Goal: Information Seeking & Learning: Find specific page/section

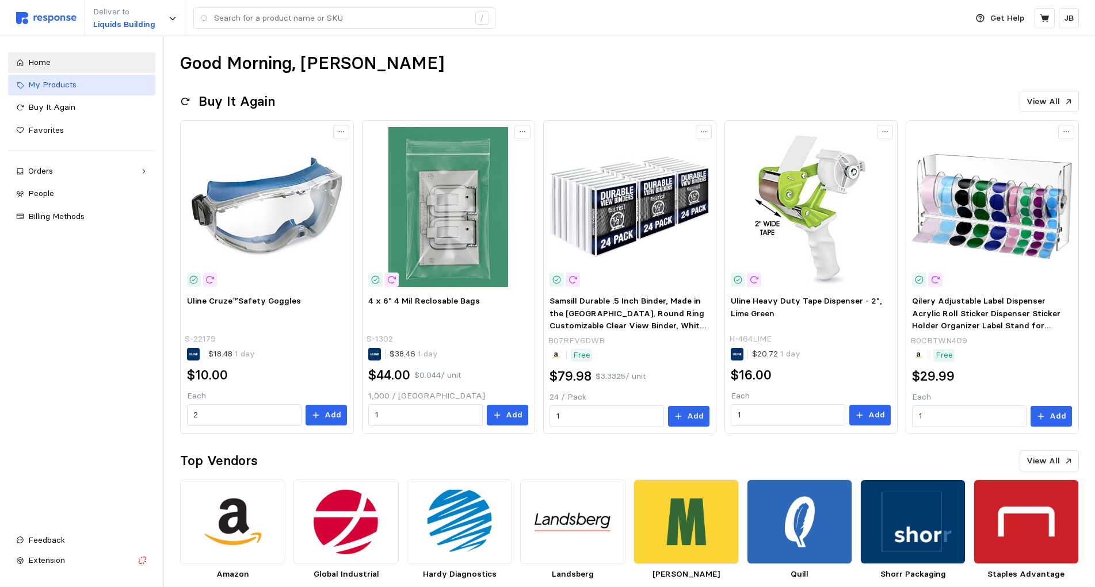
click at [74, 85] on span "My Products" at bounding box center [52, 84] width 48 height 10
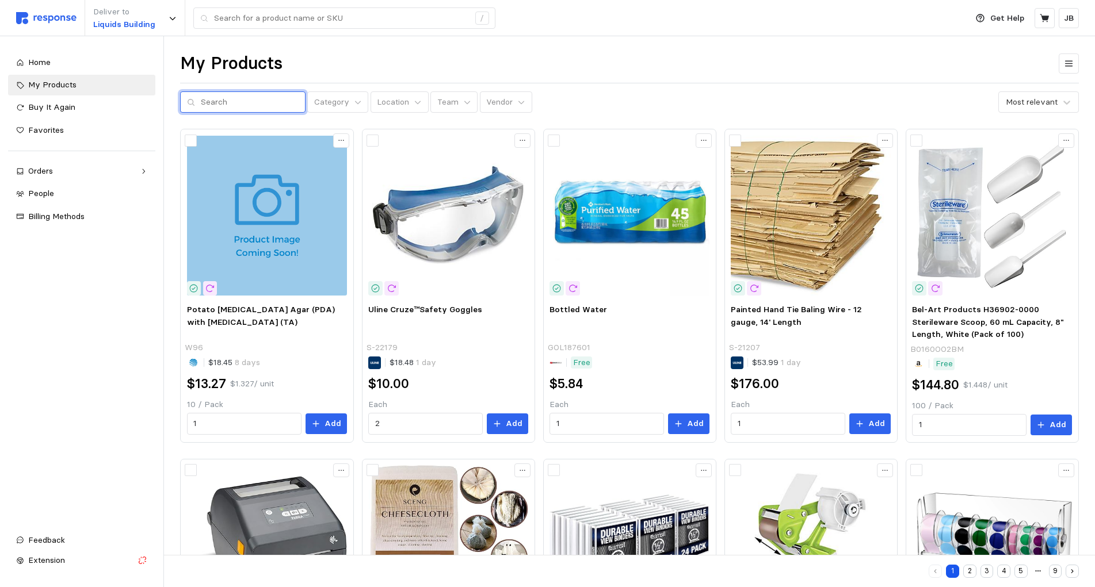
click at [206, 105] on input "text" at bounding box center [250, 102] width 98 height 21
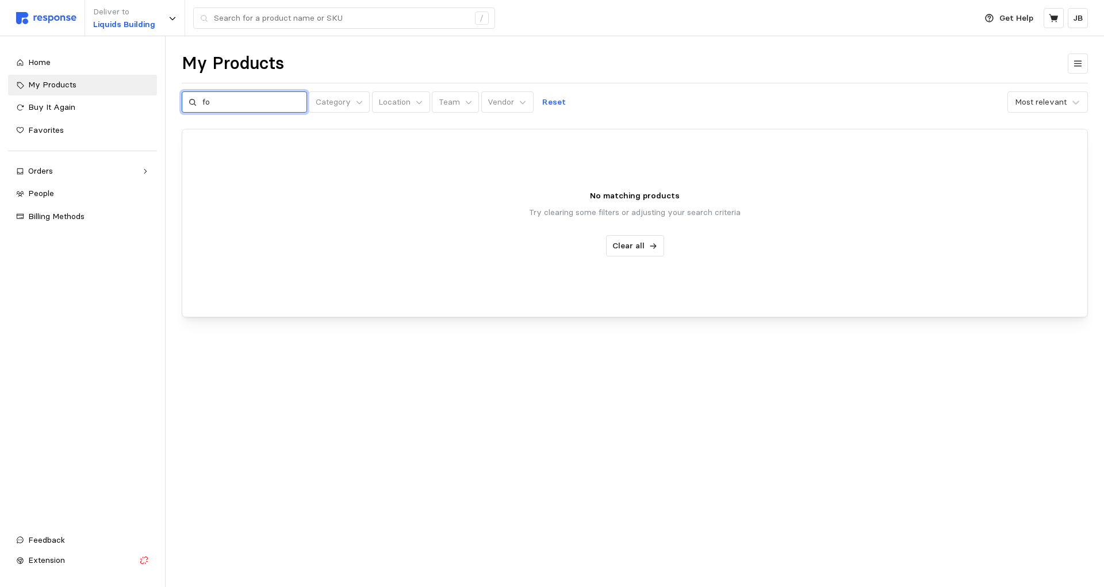
type input "f"
type input "portfolio"
click at [280, 97] on input "portfolio" at bounding box center [251, 102] width 98 height 21
drag, startPoint x: 280, startPoint y: 97, endPoint x: 156, endPoint y: 113, distance: 124.8
click at [202, 113] on input "portfolio" at bounding box center [251, 102] width 98 height 21
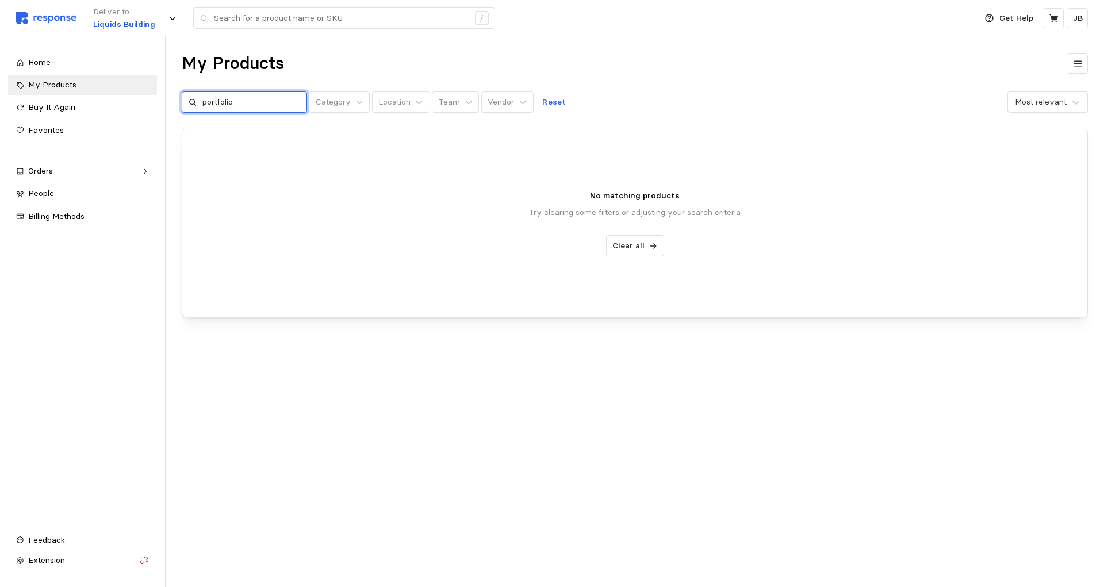
drag, startPoint x: 253, startPoint y: 100, endPoint x: 113, endPoint y: 93, distance: 139.9
click at [202, 93] on input "portfolio" at bounding box center [251, 102] width 98 height 21
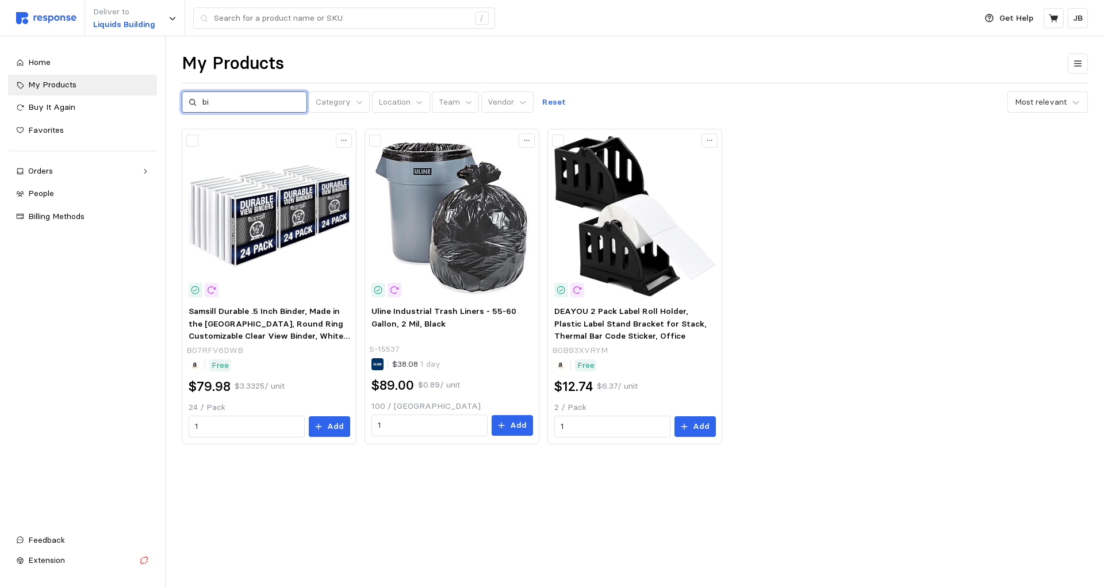
type input "b"
type input "po"
click at [114, 59] on div "Home" at bounding box center [88, 62] width 121 height 13
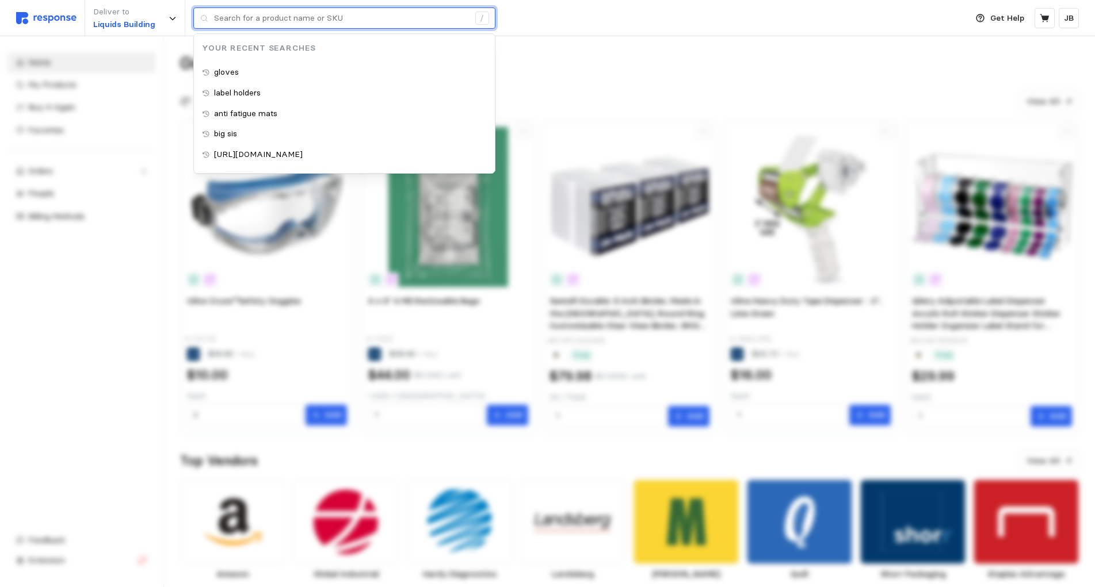
click at [412, 28] on input "text" at bounding box center [341, 18] width 255 height 21
type input "gloves"
drag, startPoint x: 308, startPoint y: 21, endPoint x: 136, endPoint y: 10, distance: 172.3
click at [214, 10] on input "gloves" at bounding box center [341, 18] width 255 height 21
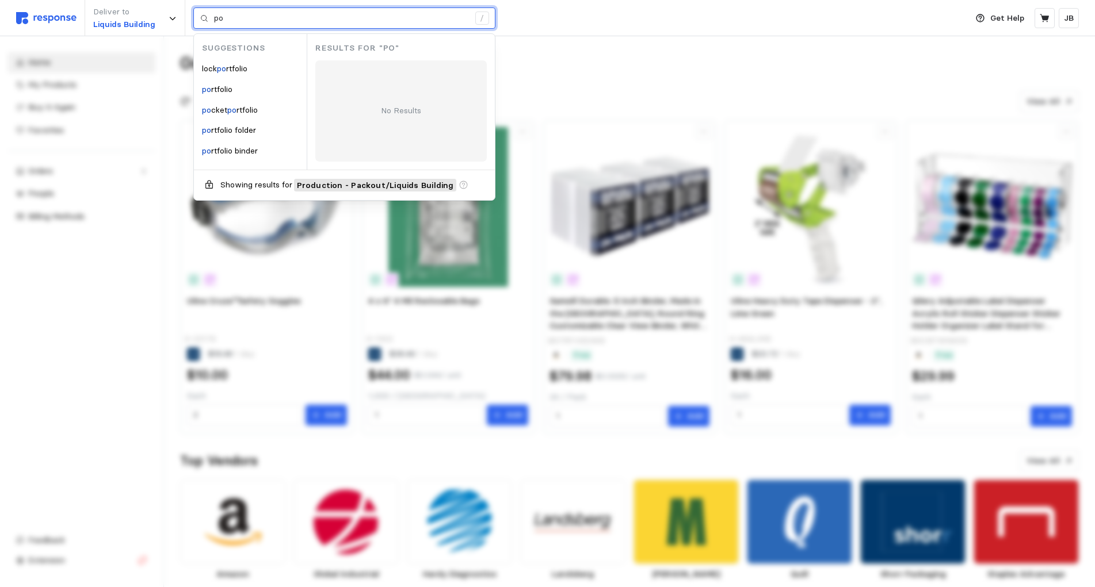
type input "p"
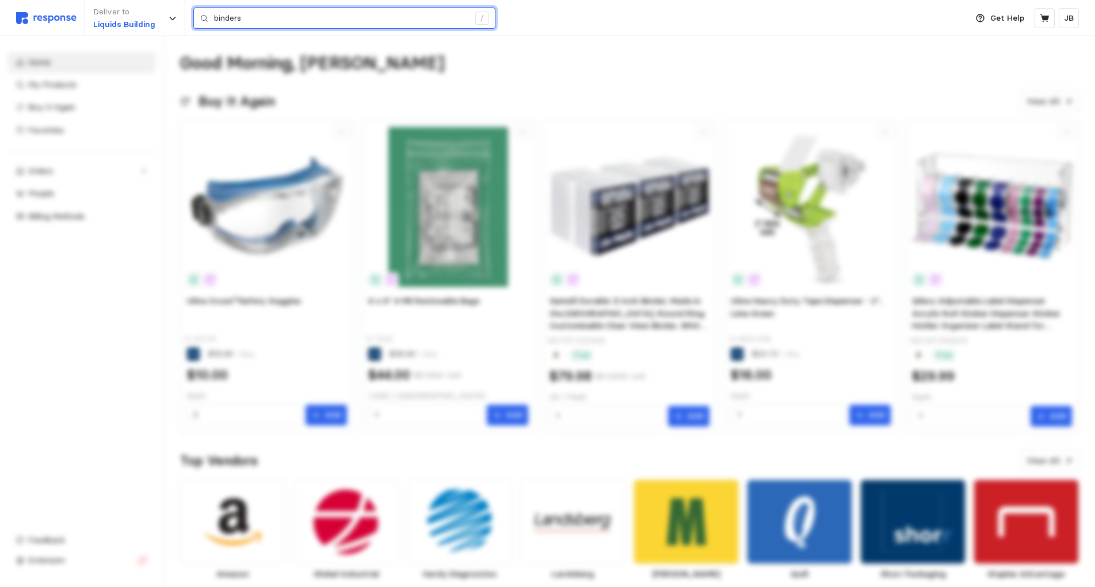
type input "binders"
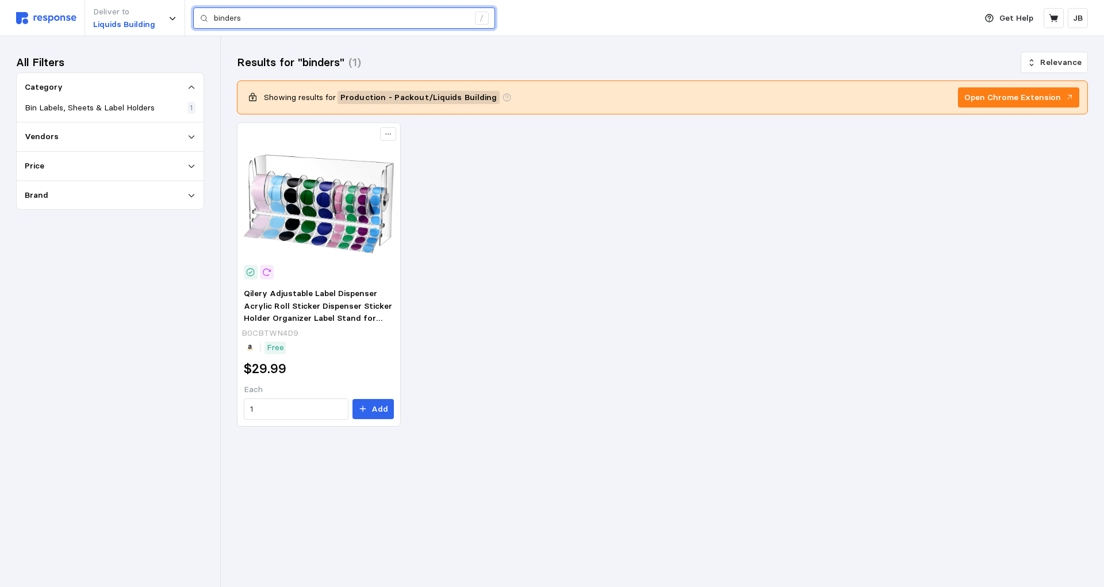
drag, startPoint x: 293, startPoint y: 23, endPoint x: 139, endPoint y: 14, distance: 155.0
click at [214, 14] on input "binders" at bounding box center [341, 18] width 255 height 21
type input "binders"
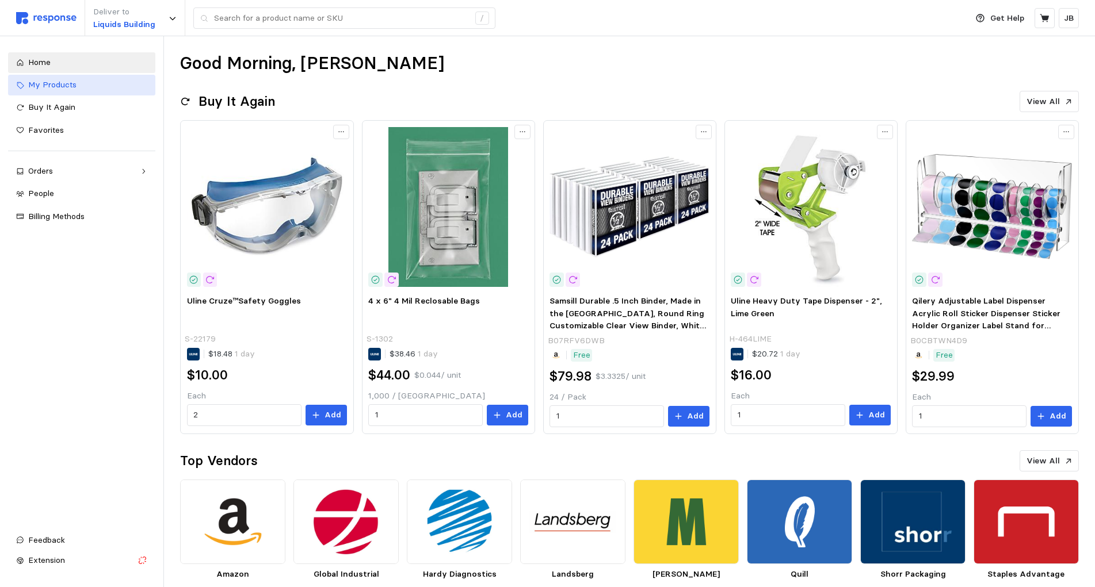
click at [52, 90] on span "My Products" at bounding box center [52, 84] width 48 height 10
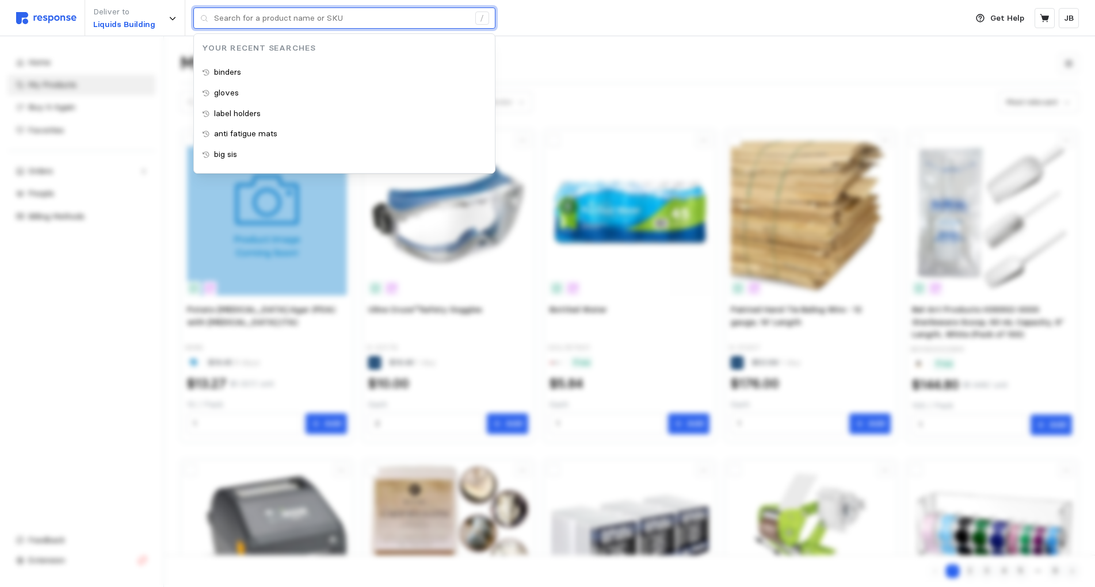
click at [293, 22] on input "text" at bounding box center [341, 18] width 255 height 21
paste input "Clear Report Covers"
type input "Clear Report Covers"
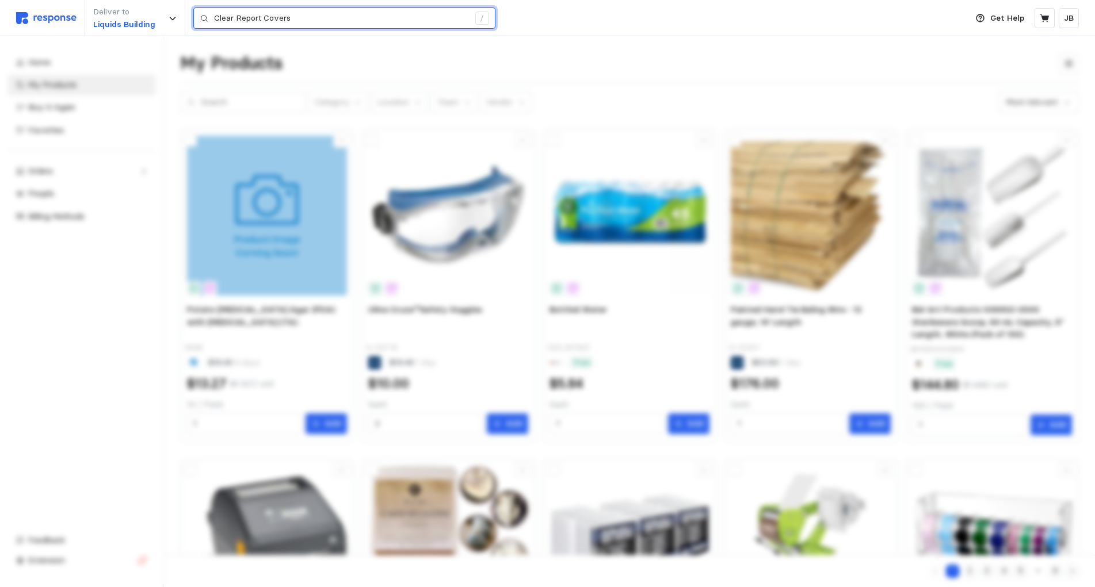
drag, startPoint x: 201, startPoint y: 21, endPoint x: 177, endPoint y: 17, distance: 24.4
click at [214, 17] on input "Clear Report Covers" at bounding box center [341, 18] width 255 height 21
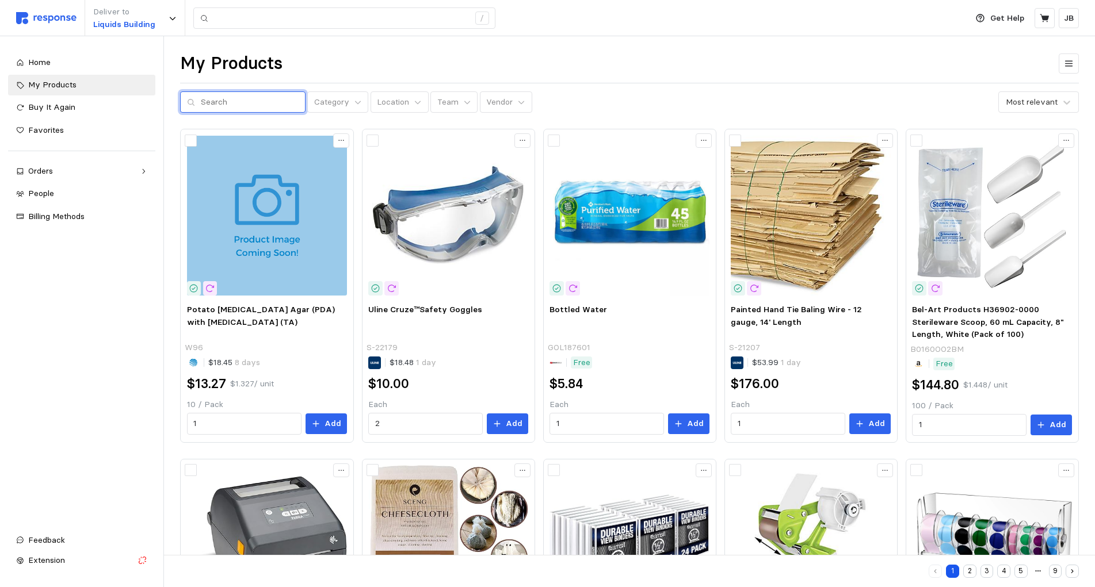
click at [232, 104] on input "text" at bounding box center [250, 102] width 98 height 21
paste input "Clear Report Covers"
type input "Clear Report Covers"
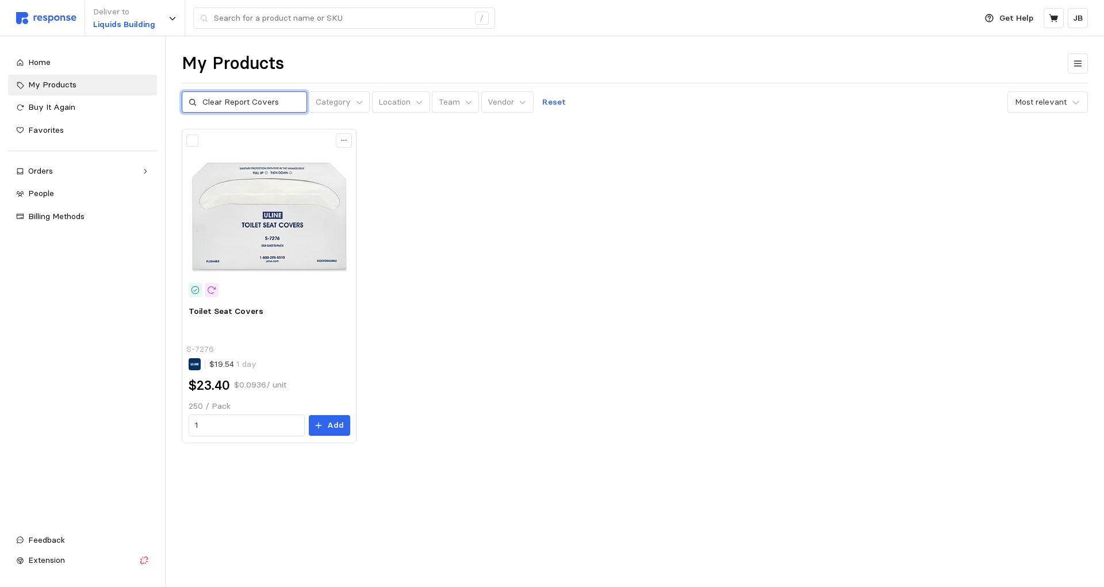
drag, startPoint x: 289, startPoint y: 103, endPoint x: 72, endPoint y: 82, distance: 217.8
click at [202, 92] on input "Clear Report Covers" at bounding box center [251, 102] width 98 height 21
paste input "[PERSON_NAME]"
type input "Maitys"
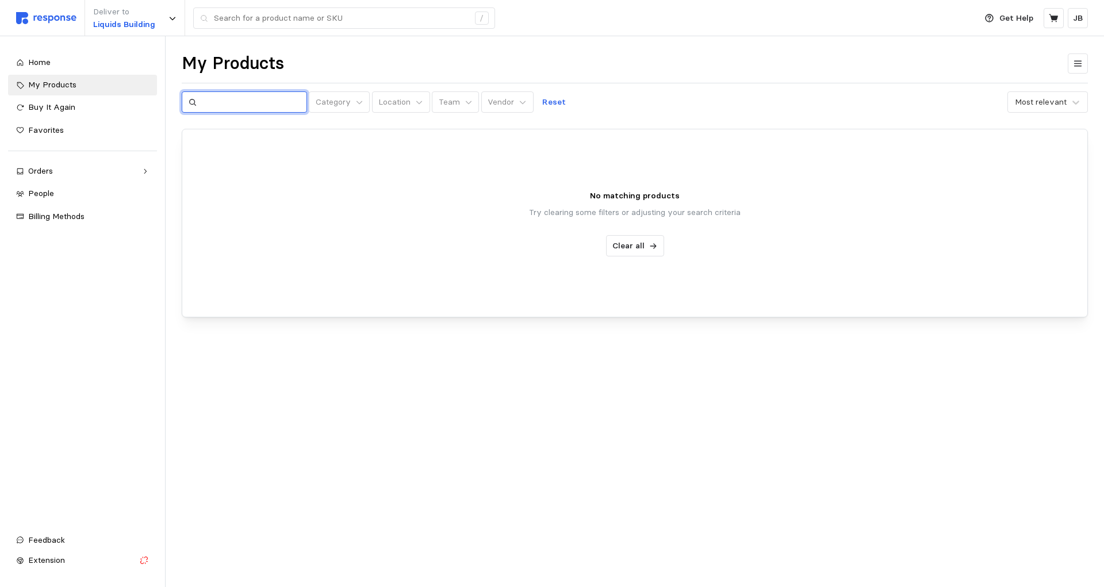
drag, startPoint x: 250, startPoint y: 98, endPoint x: 86, endPoint y: 75, distance: 165.0
click at [202, 92] on input "text" at bounding box center [251, 102] width 98 height 21
click at [53, 64] on div "Home" at bounding box center [88, 62] width 121 height 13
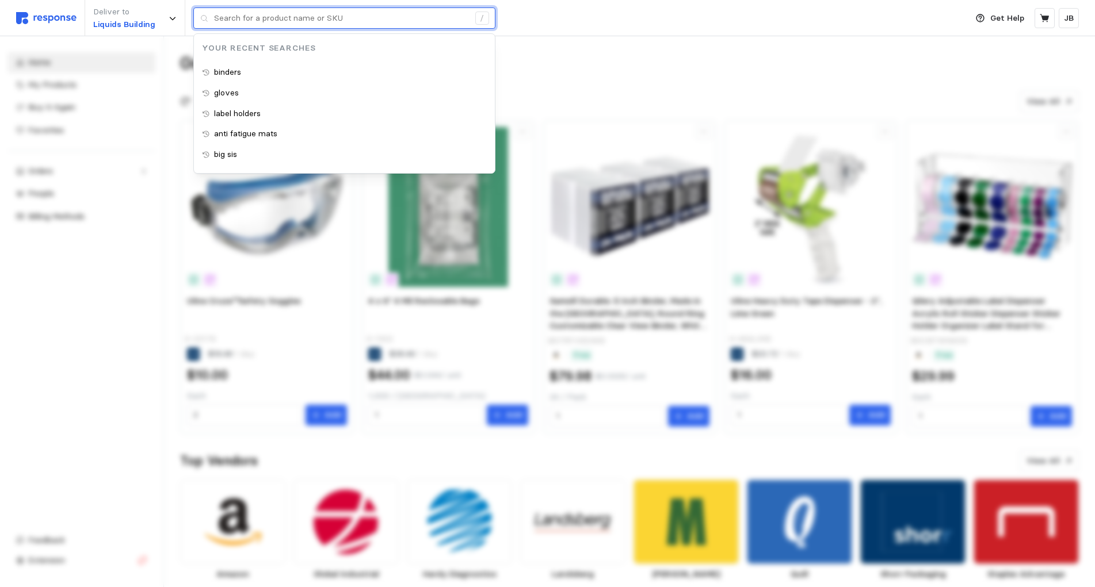
click at [340, 21] on input "text" at bounding box center [341, 18] width 255 height 21
paste input "Maitys"
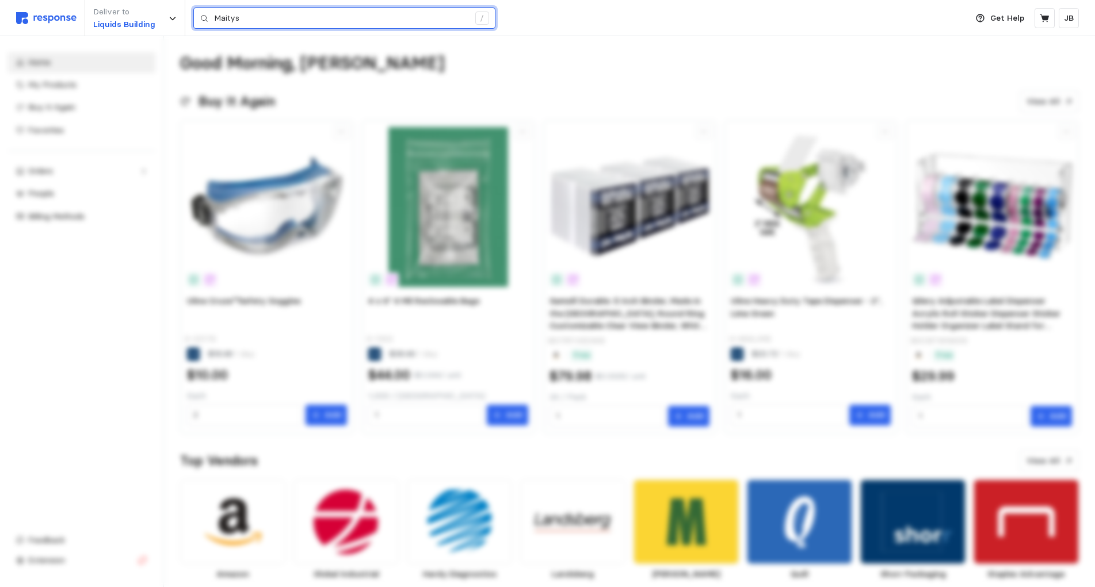
type input "Maitys"
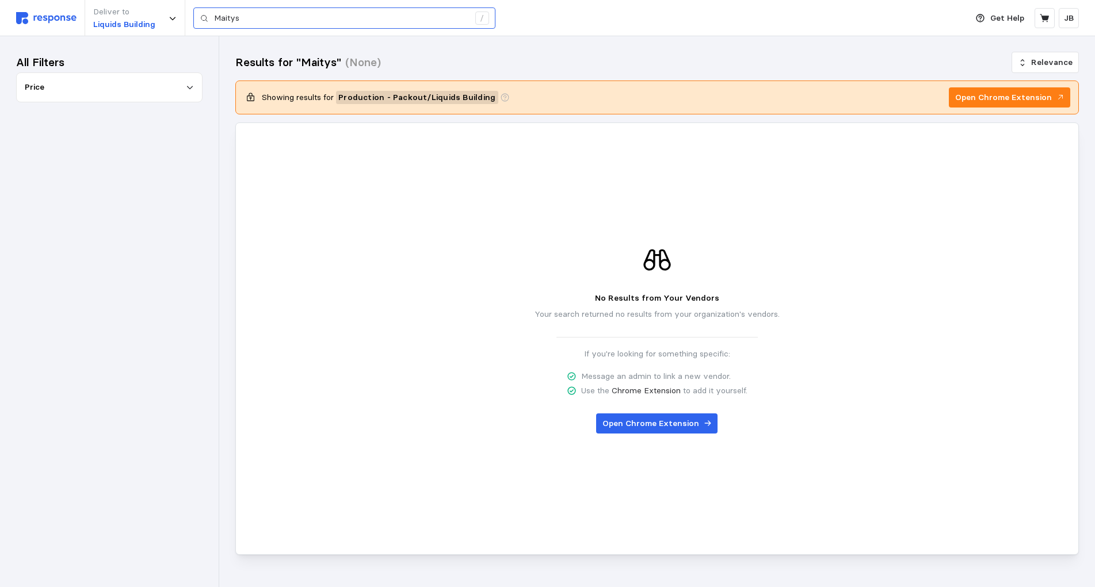
drag, startPoint x: 250, startPoint y: 30, endPoint x: 274, endPoint y: 20, distance: 26.3
click at [248, 28] on div "Deliver to Liquids Building Maitys /" at bounding box center [488, 18] width 944 height 36
drag, startPoint x: 179, startPoint y: 21, endPoint x: 107, endPoint y: 28, distance: 72.8
click at [214, 28] on input "Maitys" at bounding box center [341, 18] width 255 height 21
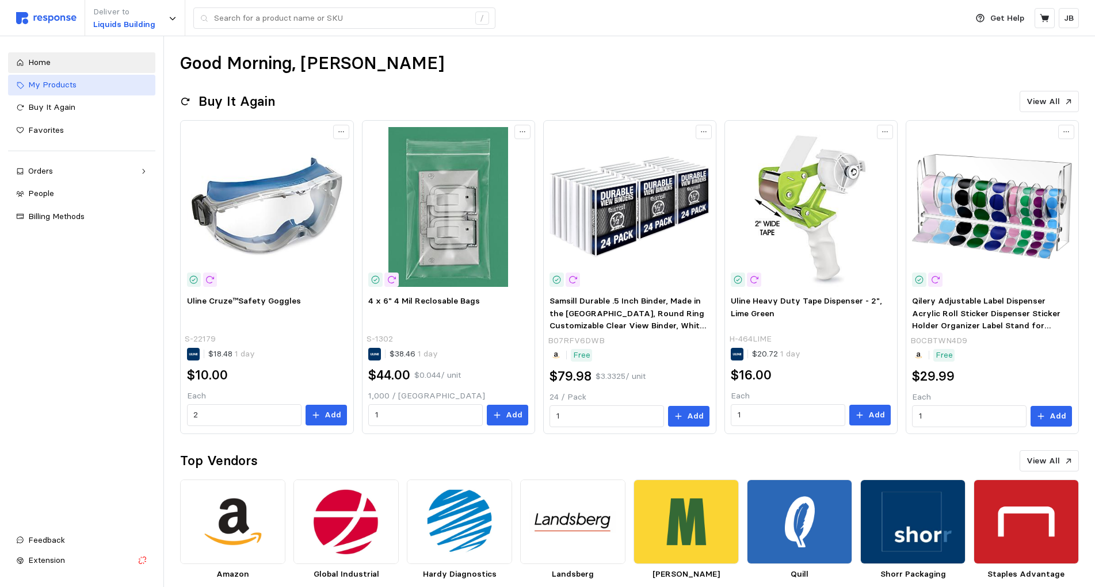
click at [98, 82] on div "My Products" at bounding box center [87, 85] width 119 height 13
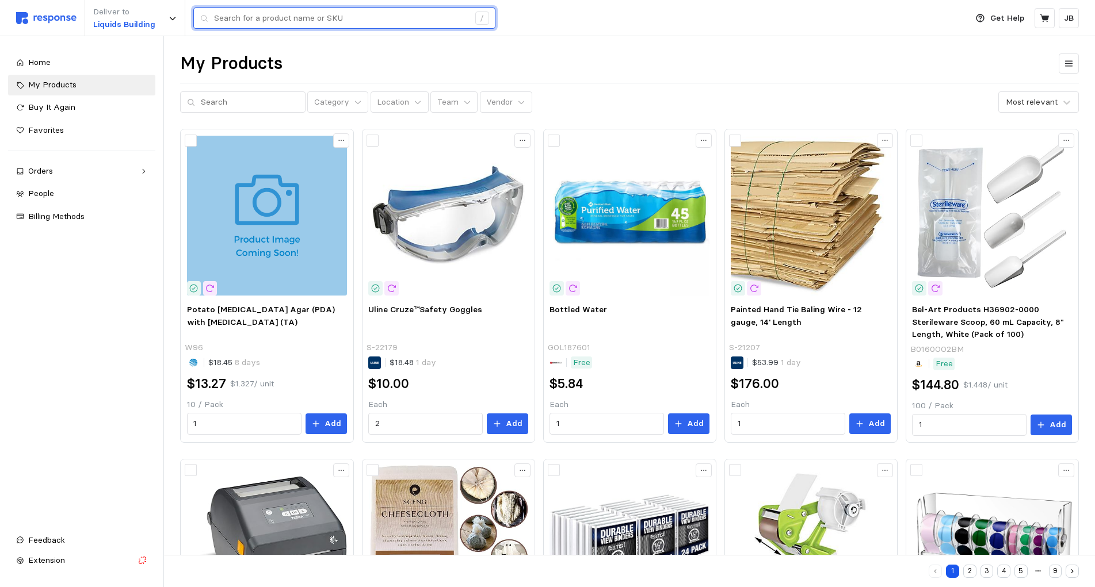
click at [256, 21] on input "text" at bounding box center [341, 18] width 255 height 21
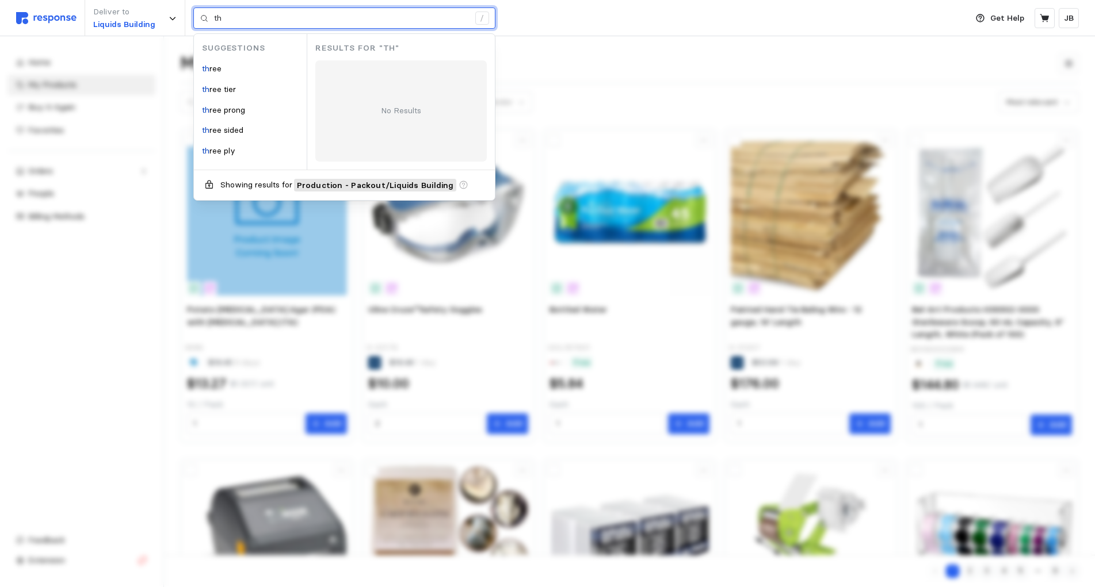
type input "t"
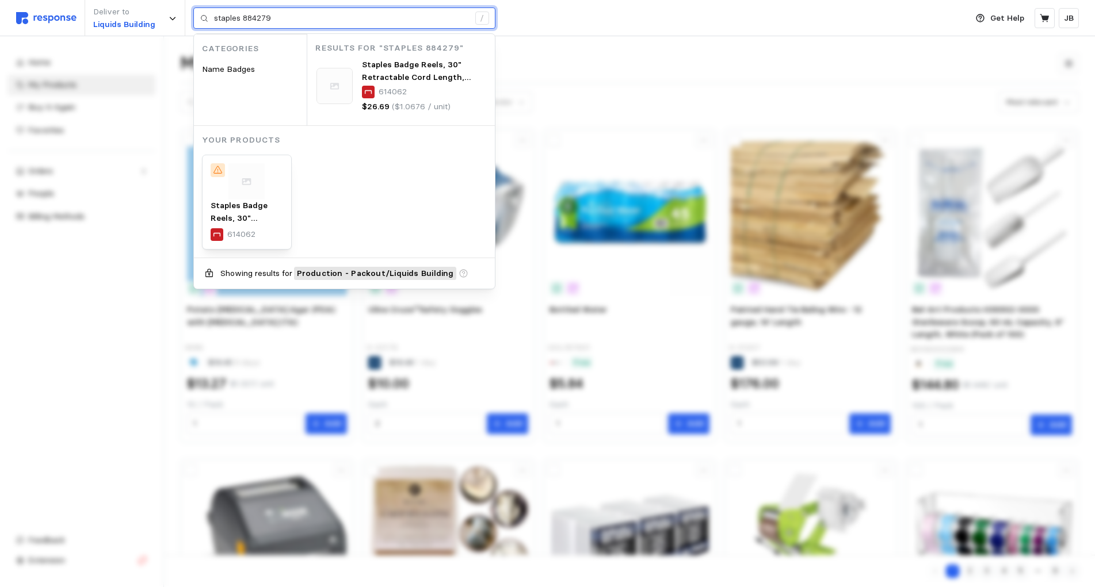
type input "staples 884279"
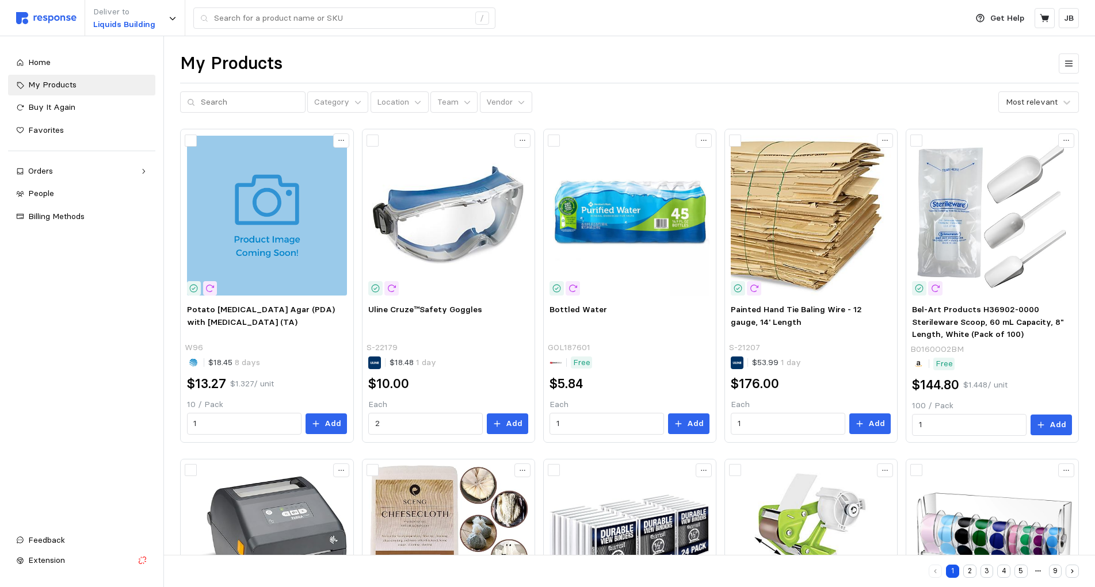
click at [62, 21] on img at bounding box center [46, 18] width 60 height 12
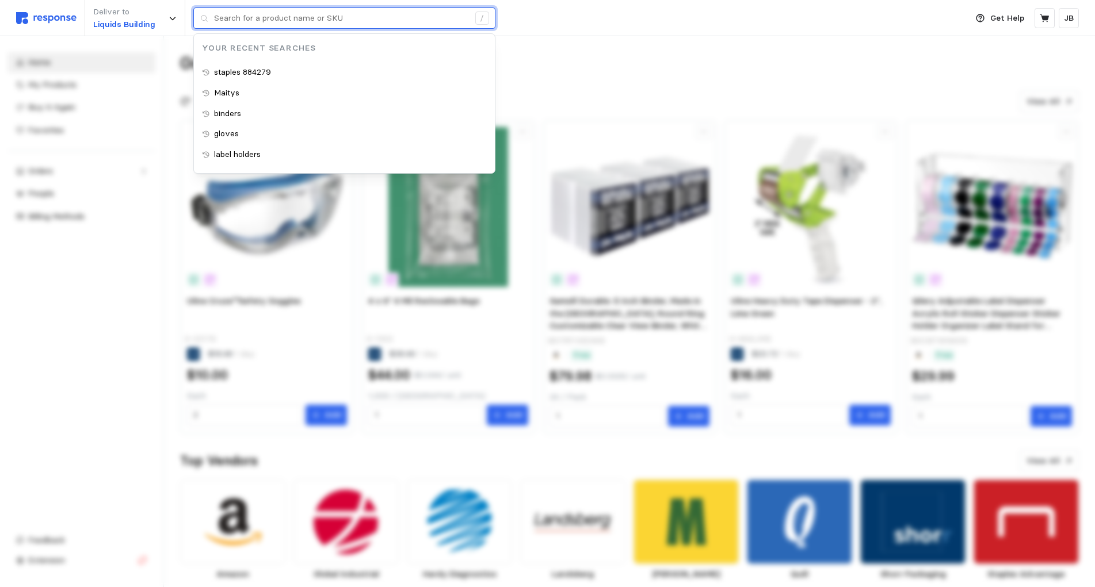
click at [278, 13] on input "text" at bounding box center [341, 18] width 255 height 21
click at [270, 67] on p "staples 884279" at bounding box center [242, 72] width 57 height 13
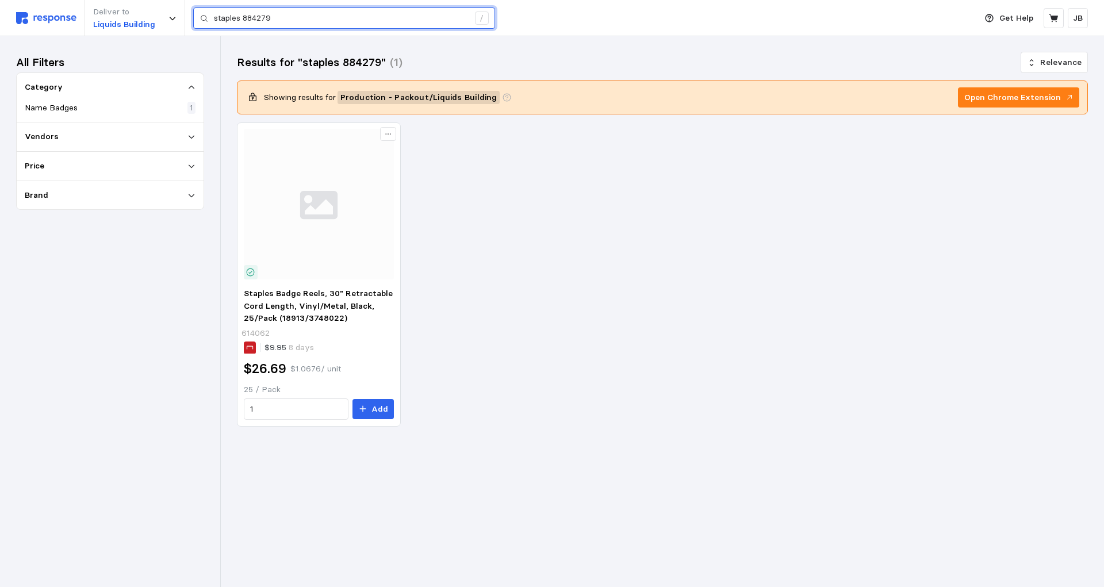
drag, startPoint x: 277, startPoint y: 15, endPoint x: 182, endPoint y: 3, distance: 95.7
click at [214, 8] on input "staples 884279" at bounding box center [341, 18] width 255 height 21
type input "three hole punch"
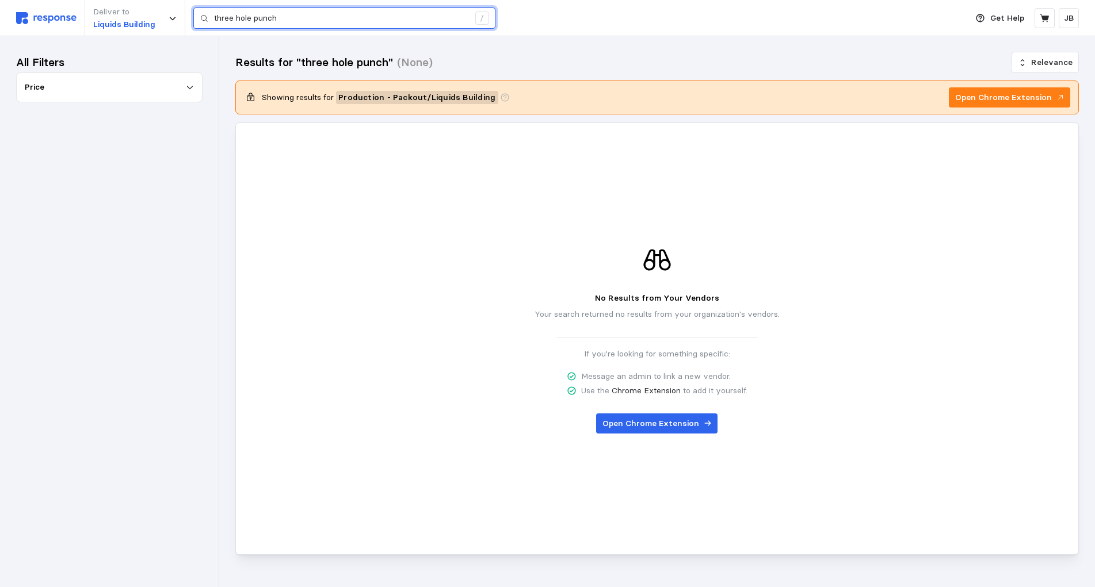
drag, startPoint x: 314, startPoint y: 24, endPoint x: 146, endPoint y: 17, distance: 168.1
click at [214, 17] on input "three hole punch" at bounding box center [341, 18] width 255 height 21
click at [40, 25] on div "Deliver to Liquids Building three hole punch /" at bounding box center [488, 18] width 944 height 36
click at [40, 17] on img at bounding box center [46, 18] width 60 height 12
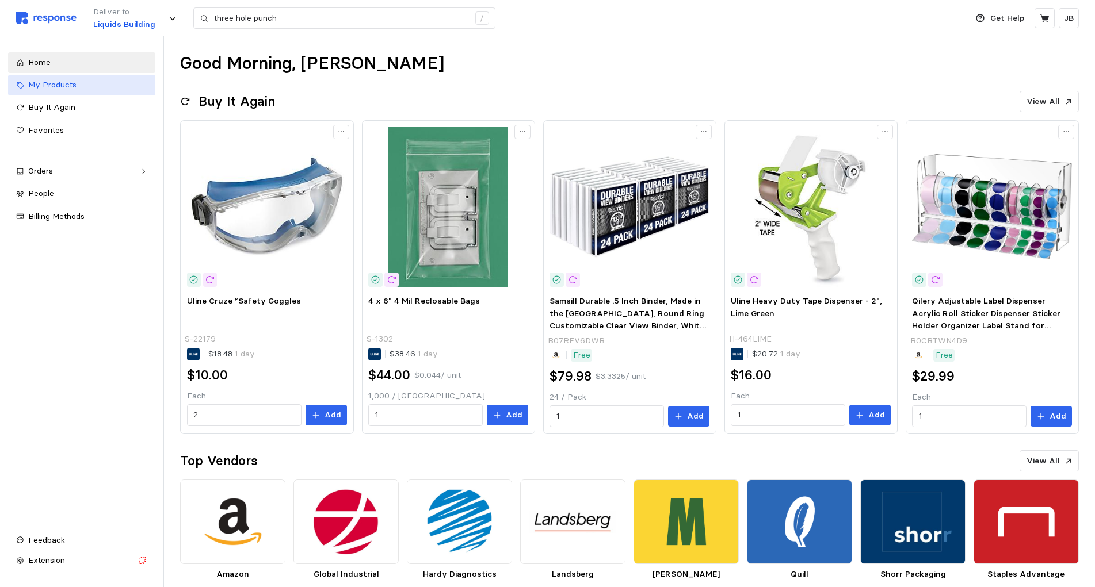
click at [53, 87] on span "My Products" at bounding box center [52, 84] width 48 height 10
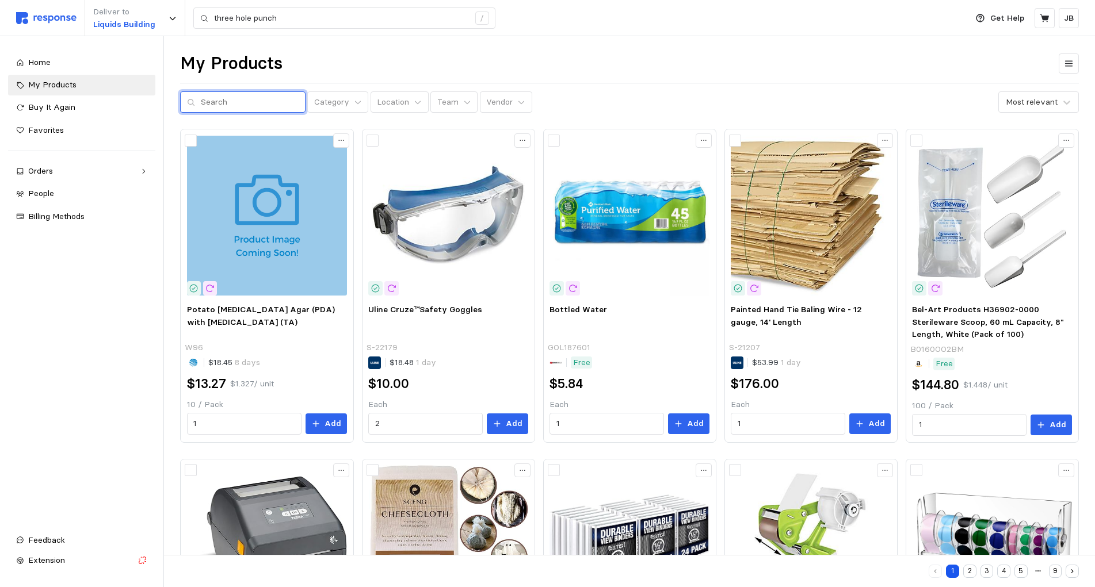
click at [281, 98] on input "text" at bounding box center [250, 102] width 98 height 21
paste input "three hole punch"
type input "three hole punch"
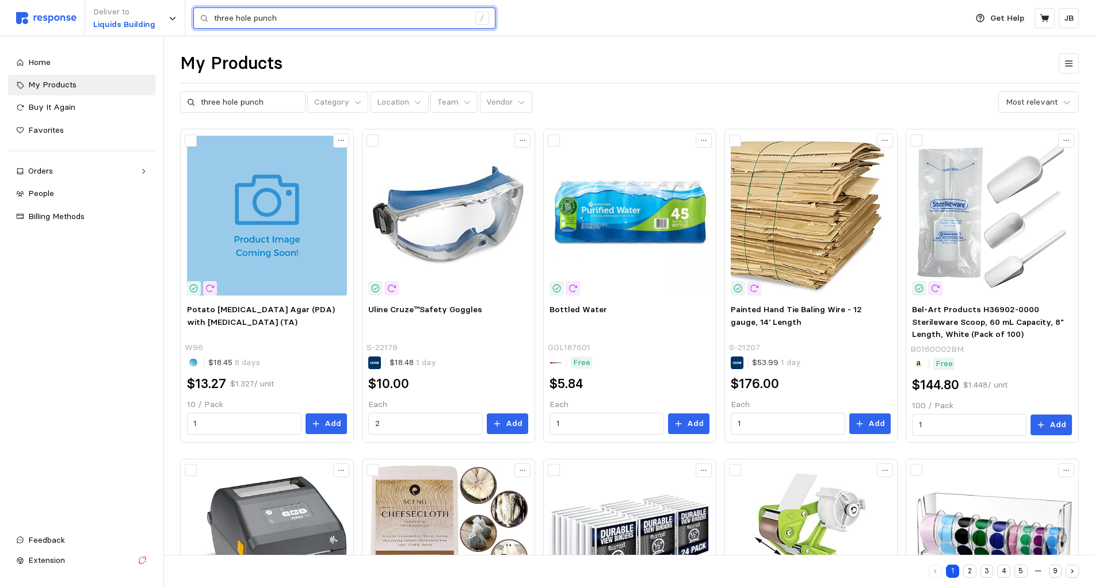
drag, startPoint x: 293, startPoint y: 12, endPoint x: 120, endPoint y: 13, distance: 172.6
click at [214, 13] on input "three hole punch" at bounding box center [341, 18] width 255 height 21
click at [254, 180] on img at bounding box center [267, 216] width 160 height 160
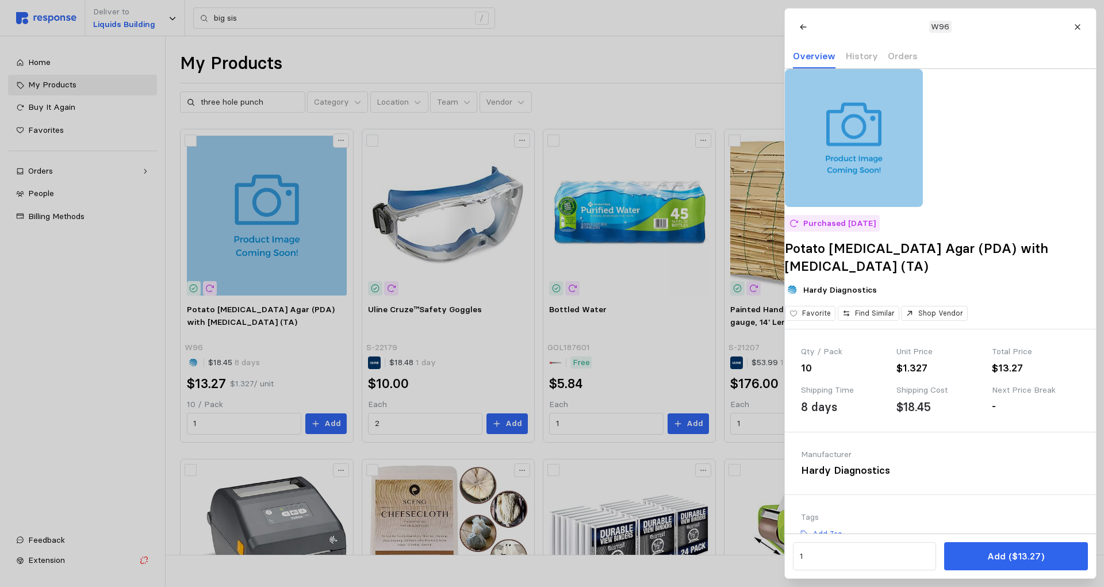
click at [271, 90] on div at bounding box center [552, 293] width 1104 height 587
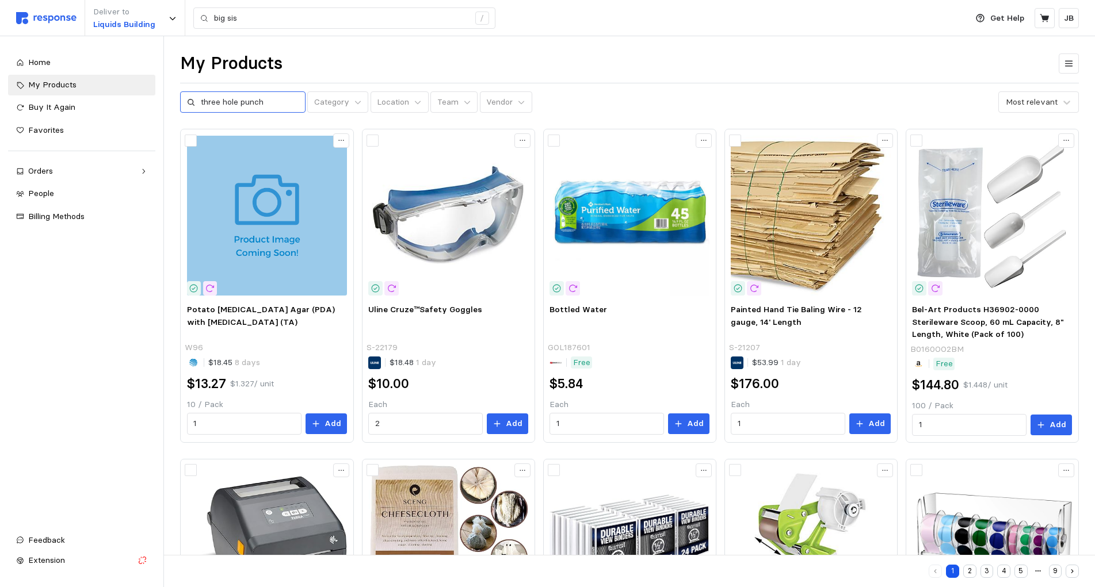
click at [191, 105] on icon at bounding box center [191, 102] width 8 height 8
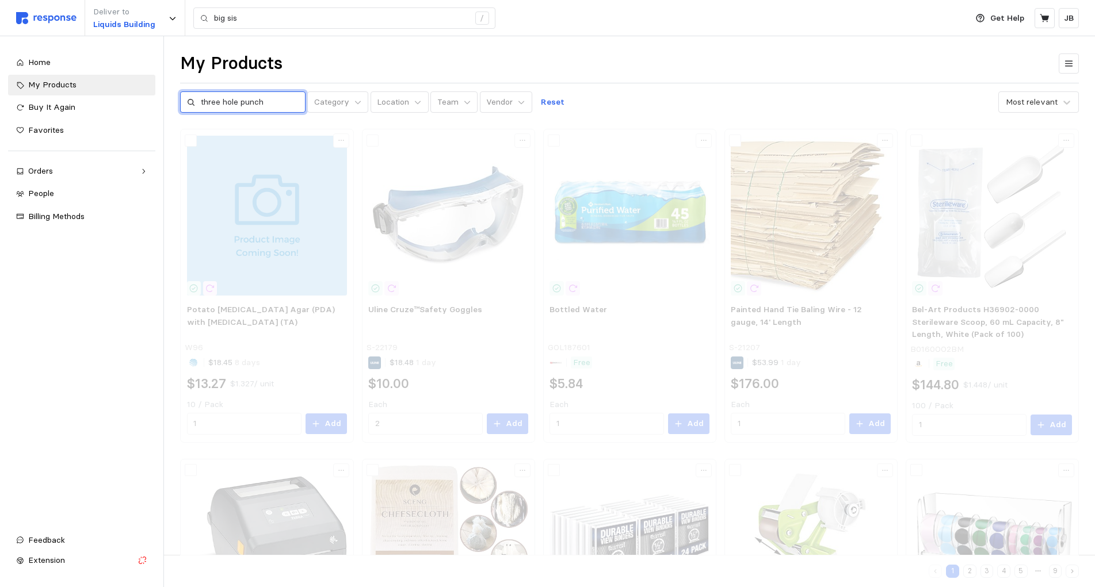
type input "three hole punch"
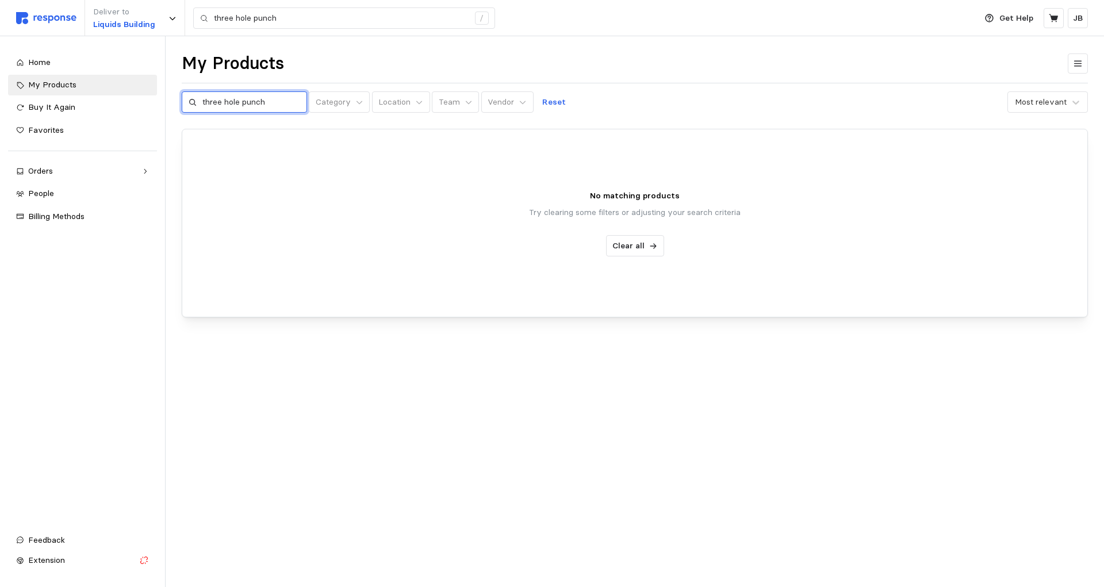
drag, startPoint x: 309, startPoint y: 97, endPoint x: 0, endPoint y: 101, distance: 308.9
click at [202, 101] on input "three hole punch" at bounding box center [251, 102] width 98 height 21
drag, startPoint x: 77, startPoint y: 439, endPoint x: 123, endPoint y: 408, distance: 55.2
click at [82, 438] on div "Home My Products Buy It Again Favorites Orders Needs Review Processing Complete…" at bounding box center [82, 287] width 149 height 470
click at [45, 18] on img at bounding box center [46, 18] width 60 height 12
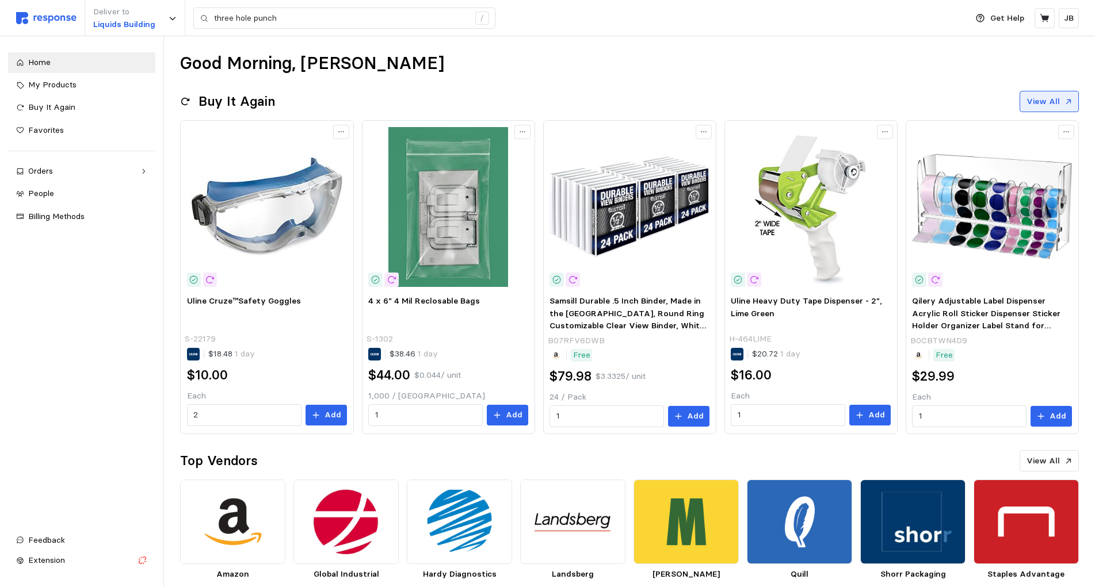
click at [1048, 100] on p "View All" at bounding box center [1042, 101] width 33 height 13
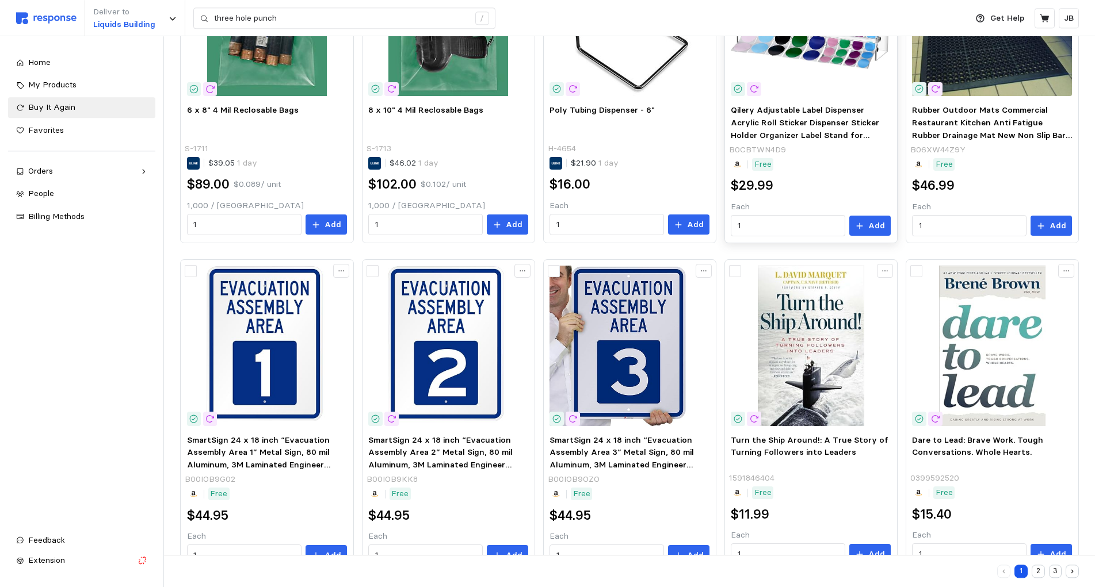
scroll to position [564, 0]
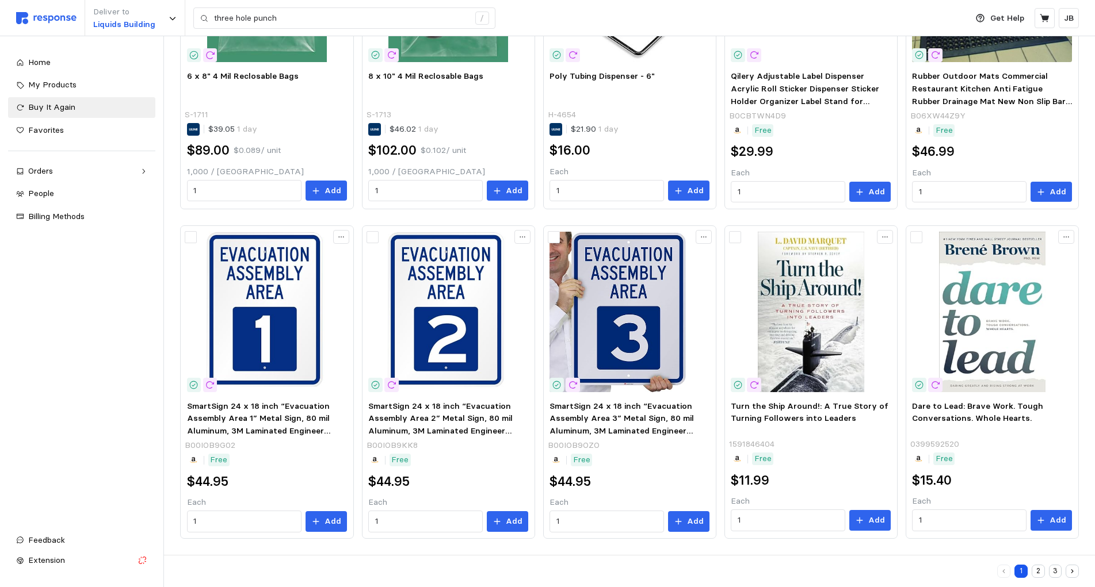
click at [1035, 574] on button "2" at bounding box center [1037, 571] width 13 height 13
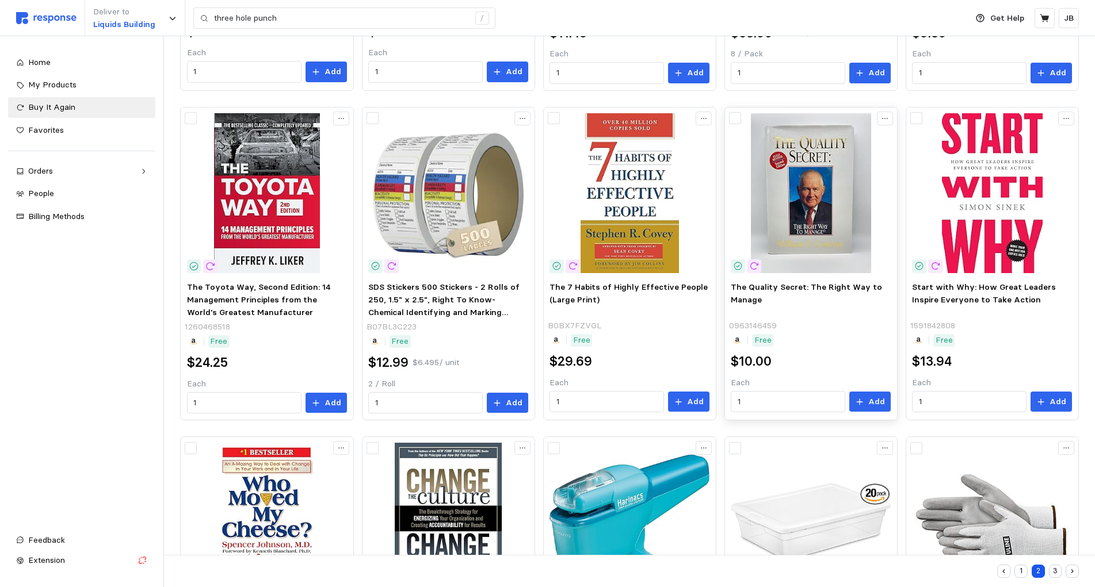
scroll to position [564, 0]
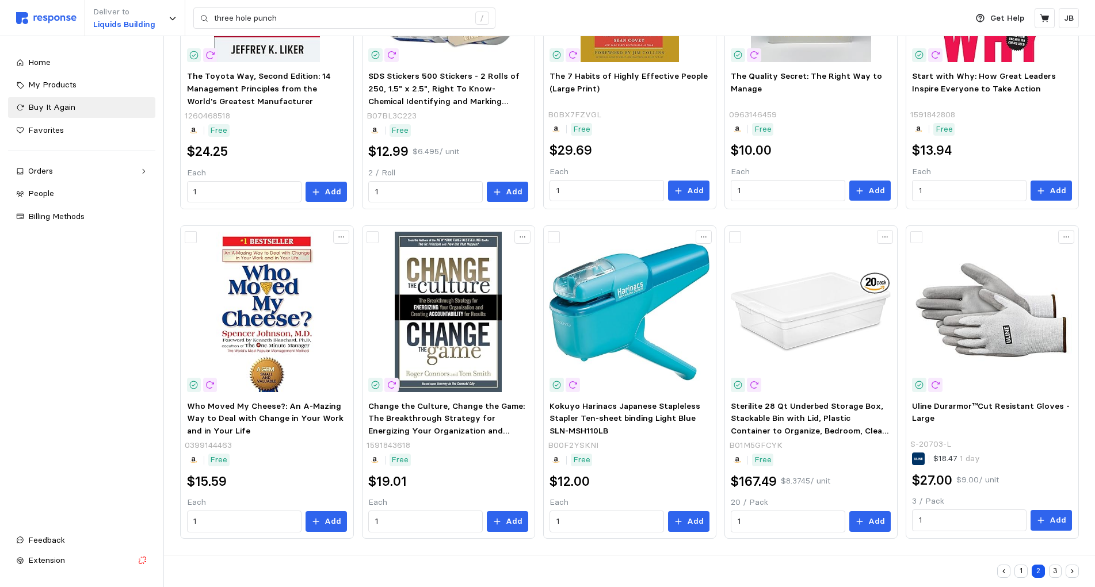
click at [1058, 576] on button "3" at bounding box center [1054, 571] width 13 height 13
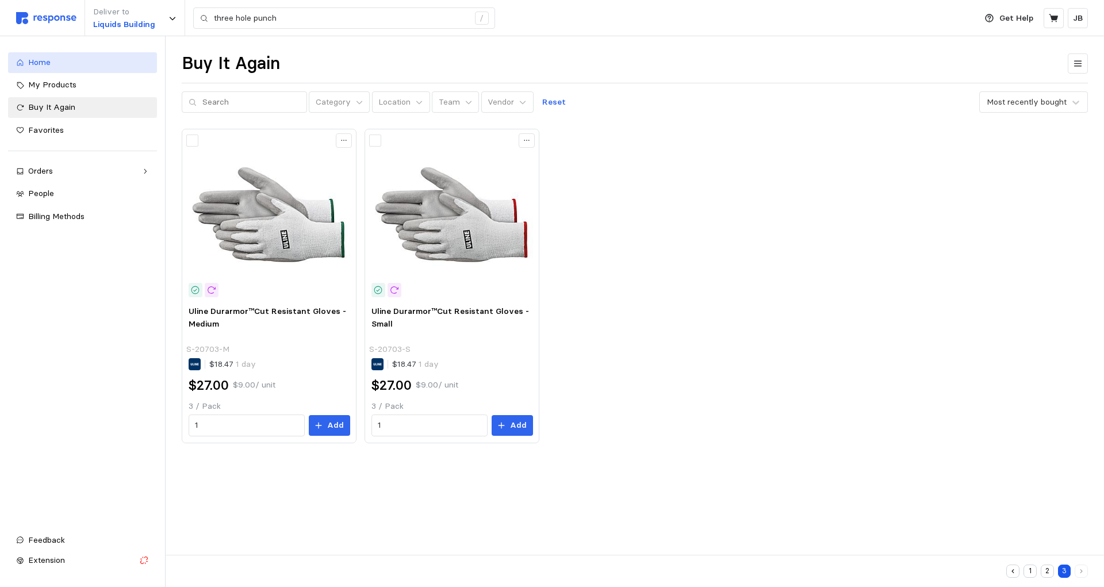
click at [76, 70] on link "Home" at bounding box center [82, 62] width 149 height 21
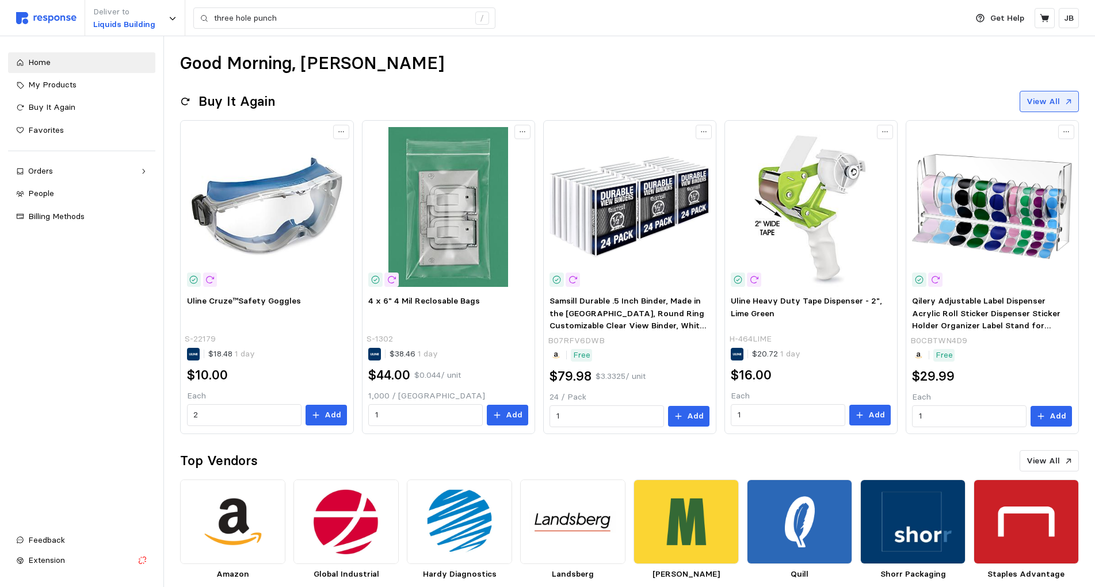
click at [1044, 99] on p "View All" at bounding box center [1042, 101] width 33 height 13
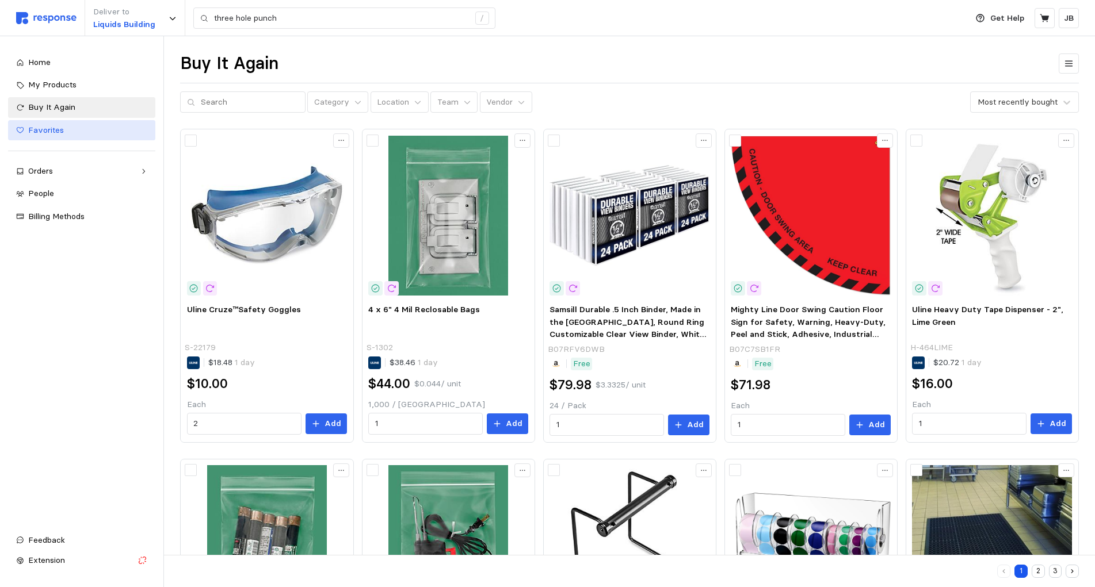
click at [44, 127] on span "Favorites" at bounding box center [46, 130] width 36 height 10
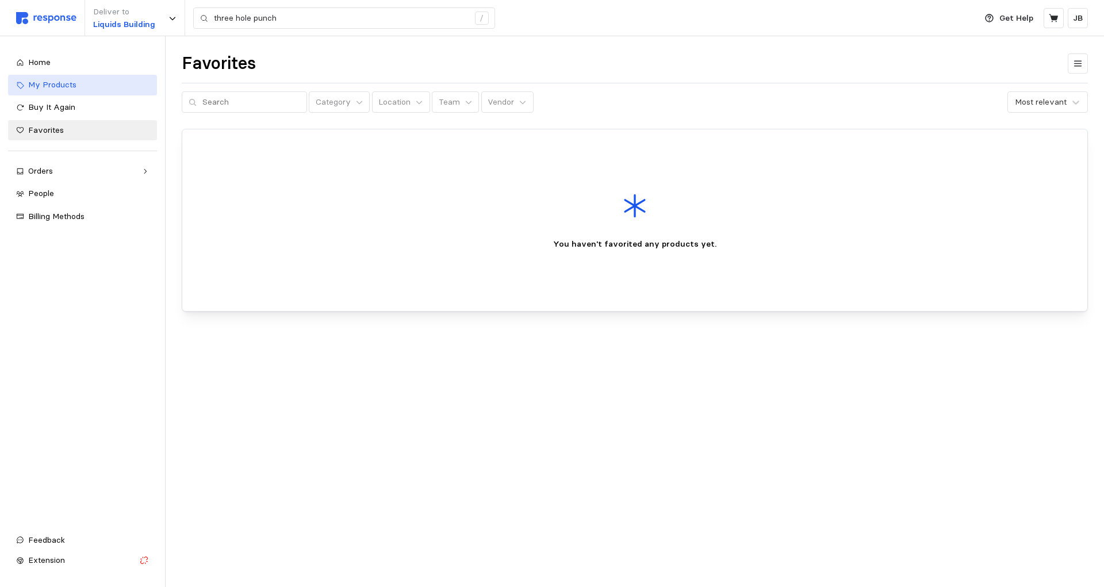
click at [48, 83] on span "My Products" at bounding box center [52, 84] width 48 height 10
